Goal: Navigation & Orientation: Find specific page/section

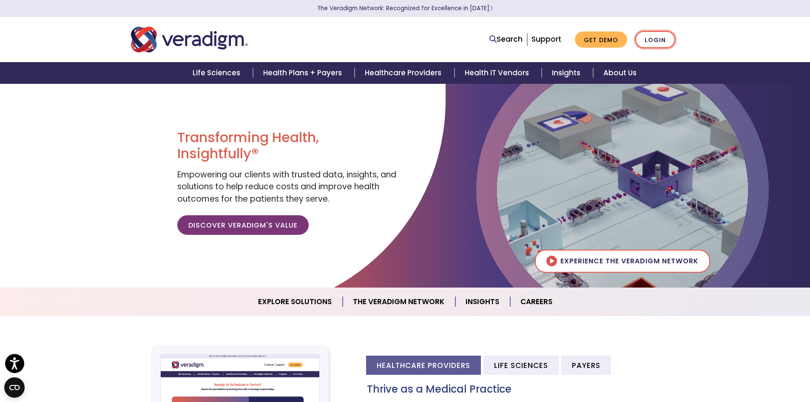
click at [664, 44] on link "Login" at bounding box center [655, 39] width 40 height 17
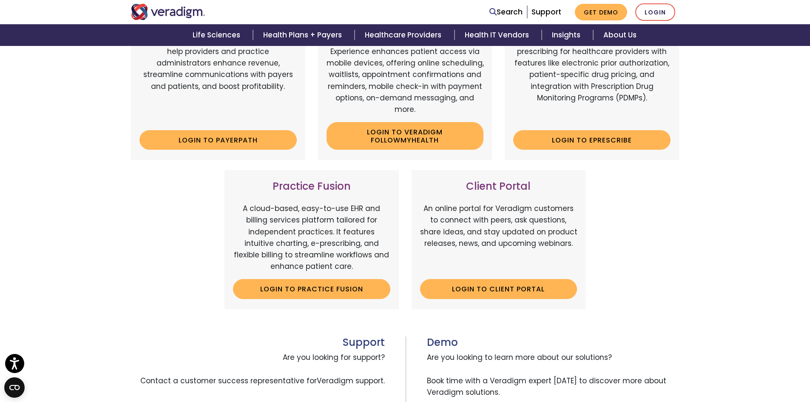
scroll to position [213, 0]
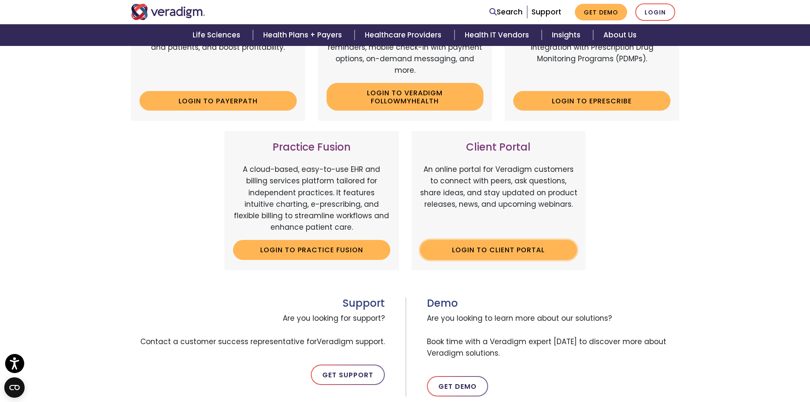
click at [540, 241] on link "Login to Client Portal" at bounding box center [498, 250] width 157 height 20
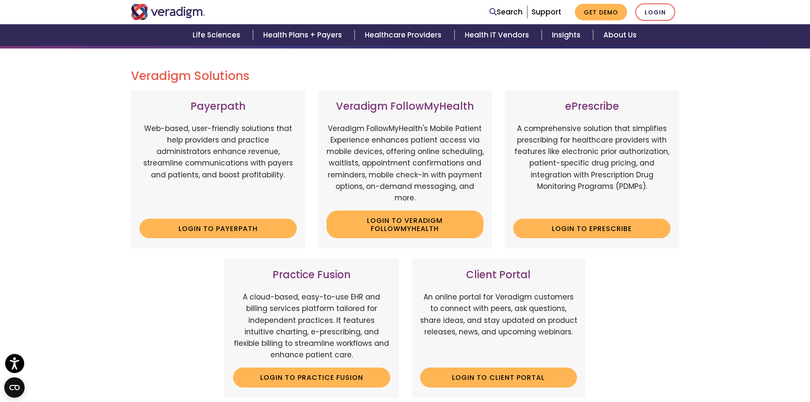
click at [733, 188] on div "Veradigm Solutions Payerpath Web-based, user-friendly solutions that help provi…" at bounding box center [405, 302] width 810 height 509
click at [737, 131] on div "Veradigm Solutions Payerpath Web-based, user-friendly solutions that help provi…" at bounding box center [405, 302] width 810 height 509
click at [715, 118] on div "Veradigm Solutions Payerpath Web-based, user-friendly solutions that help provi…" at bounding box center [405, 302] width 810 height 509
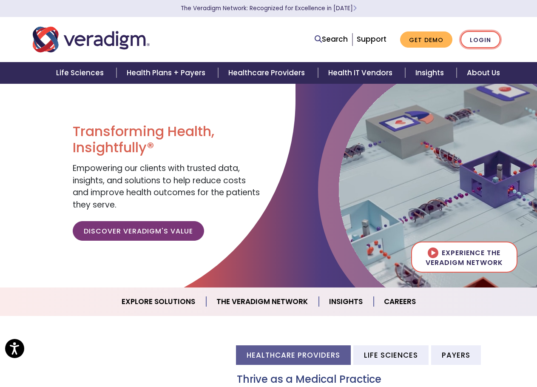
click at [476, 37] on link "Login" at bounding box center [481, 39] width 40 height 17
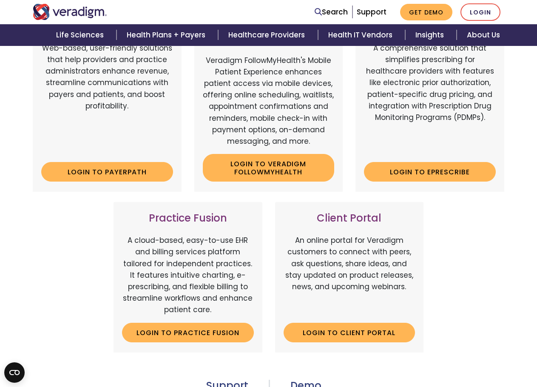
scroll to position [170, 0]
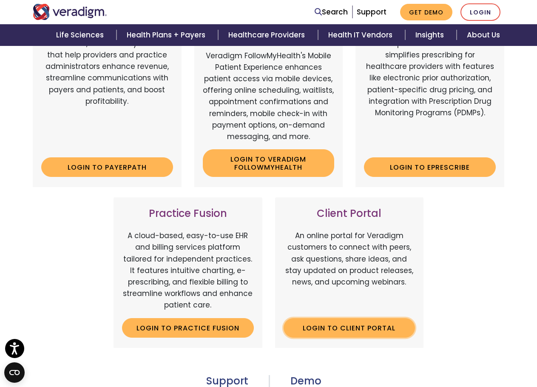
click at [398, 326] on link "Login to Client Portal" at bounding box center [350, 328] width 132 height 20
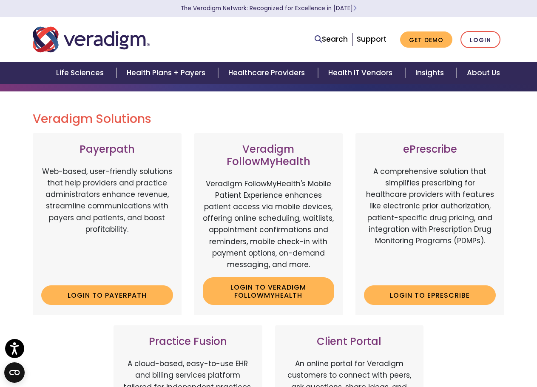
scroll to position [0, 0]
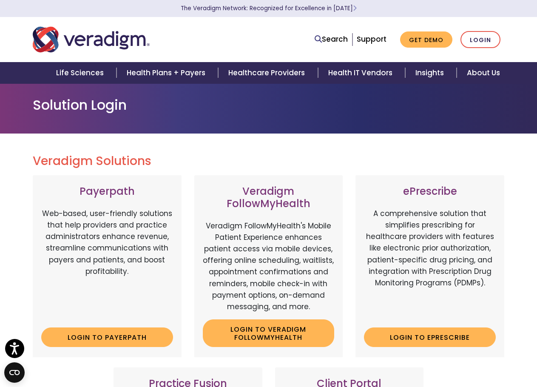
click at [414, 103] on h1 "Solution Login" at bounding box center [269, 105] width 472 height 16
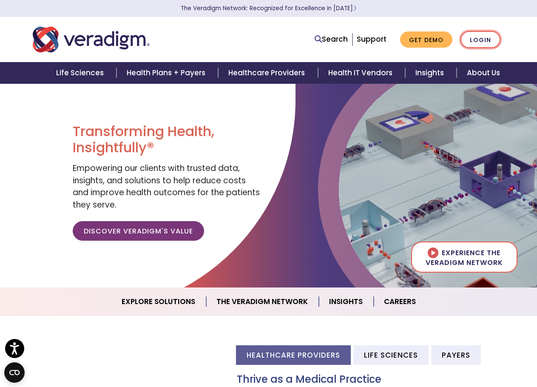
click at [479, 41] on link "Login" at bounding box center [481, 39] width 40 height 17
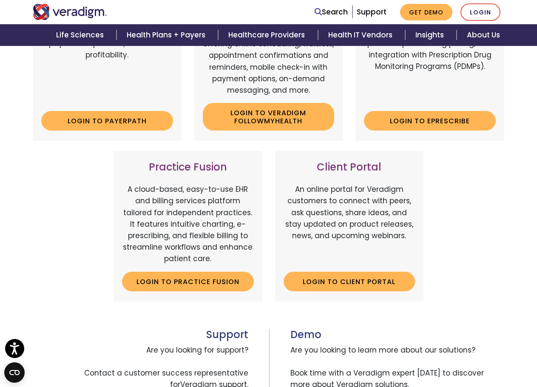
scroll to position [298, 0]
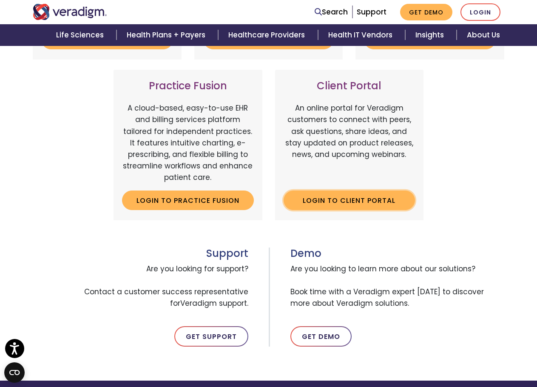
click at [367, 208] on link "Login to Client Portal" at bounding box center [350, 201] width 132 height 20
